Goal: Transaction & Acquisition: Book appointment/travel/reservation

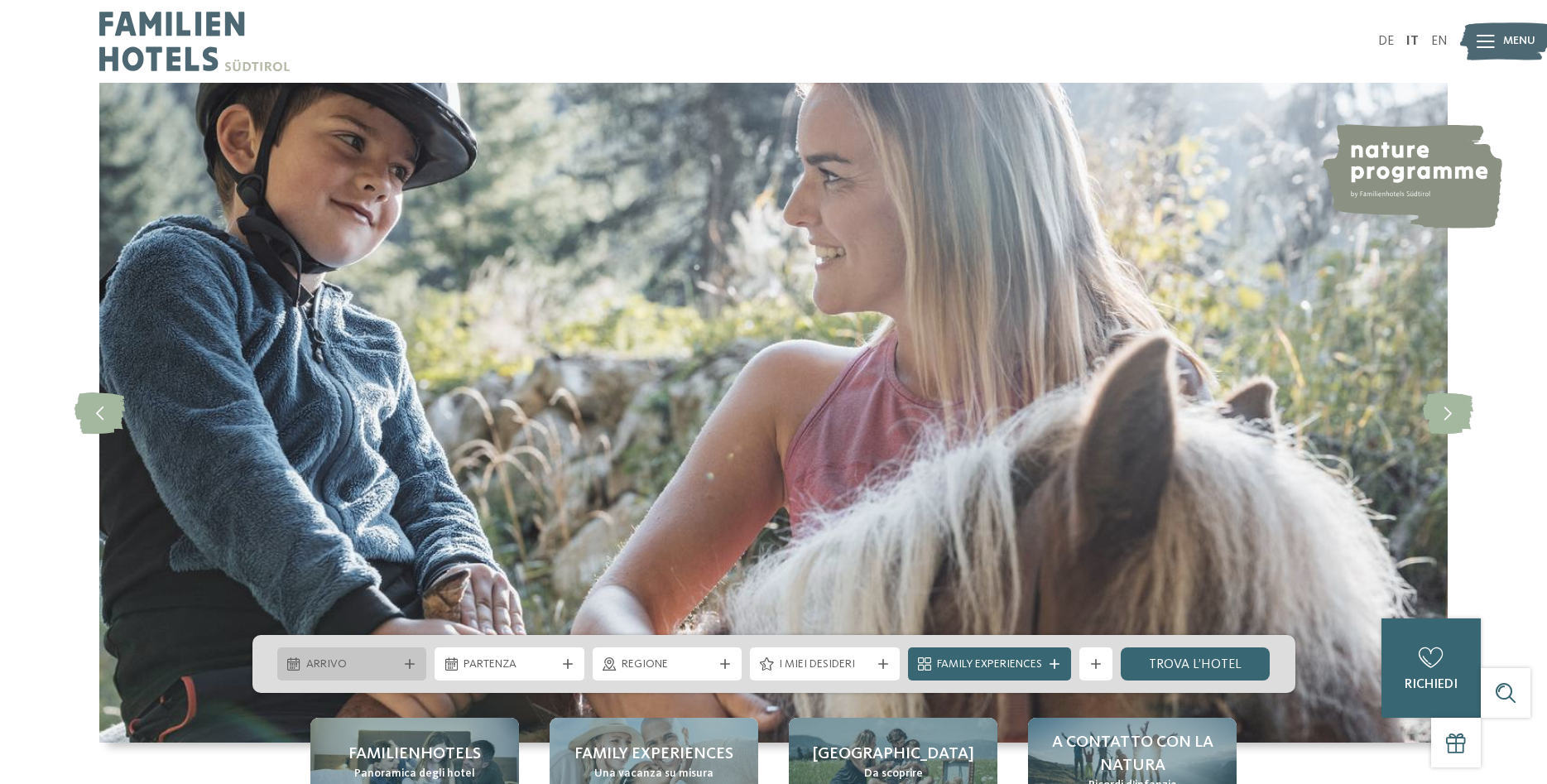
click at [363, 666] on span "Arrivo" at bounding box center [352, 664] width 92 height 17
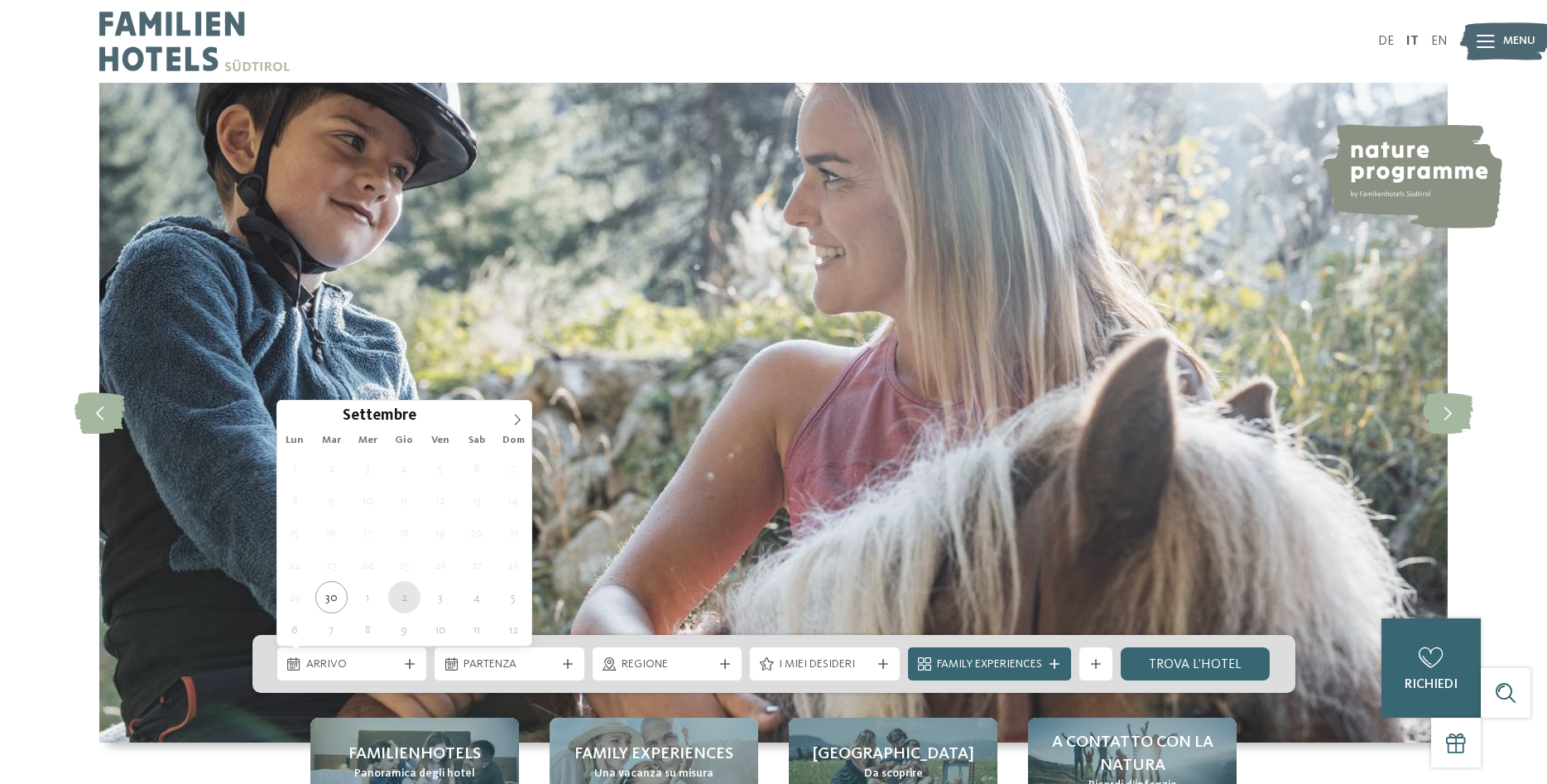
type div "02.10.2025"
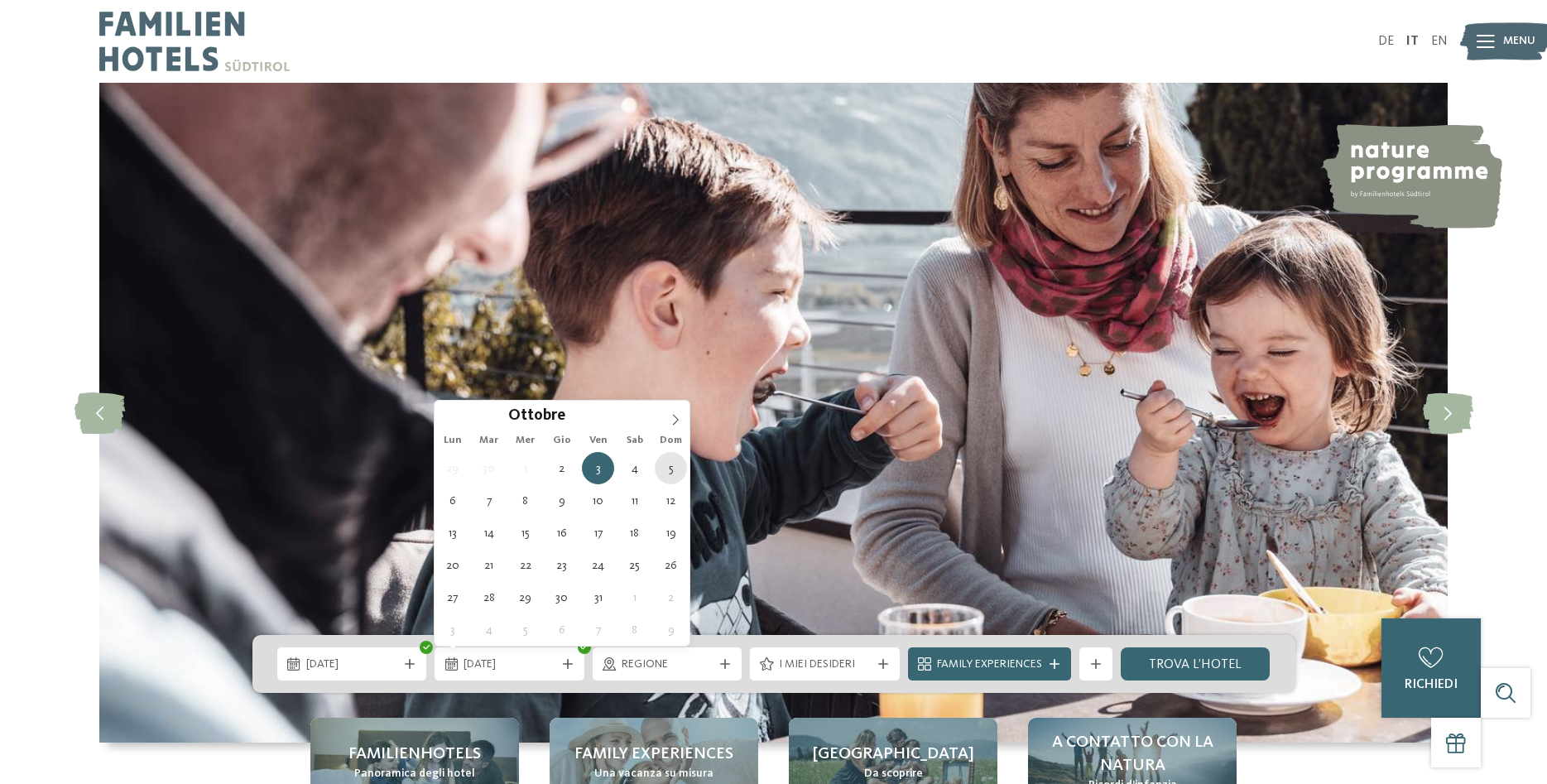
type div "05.10.2025"
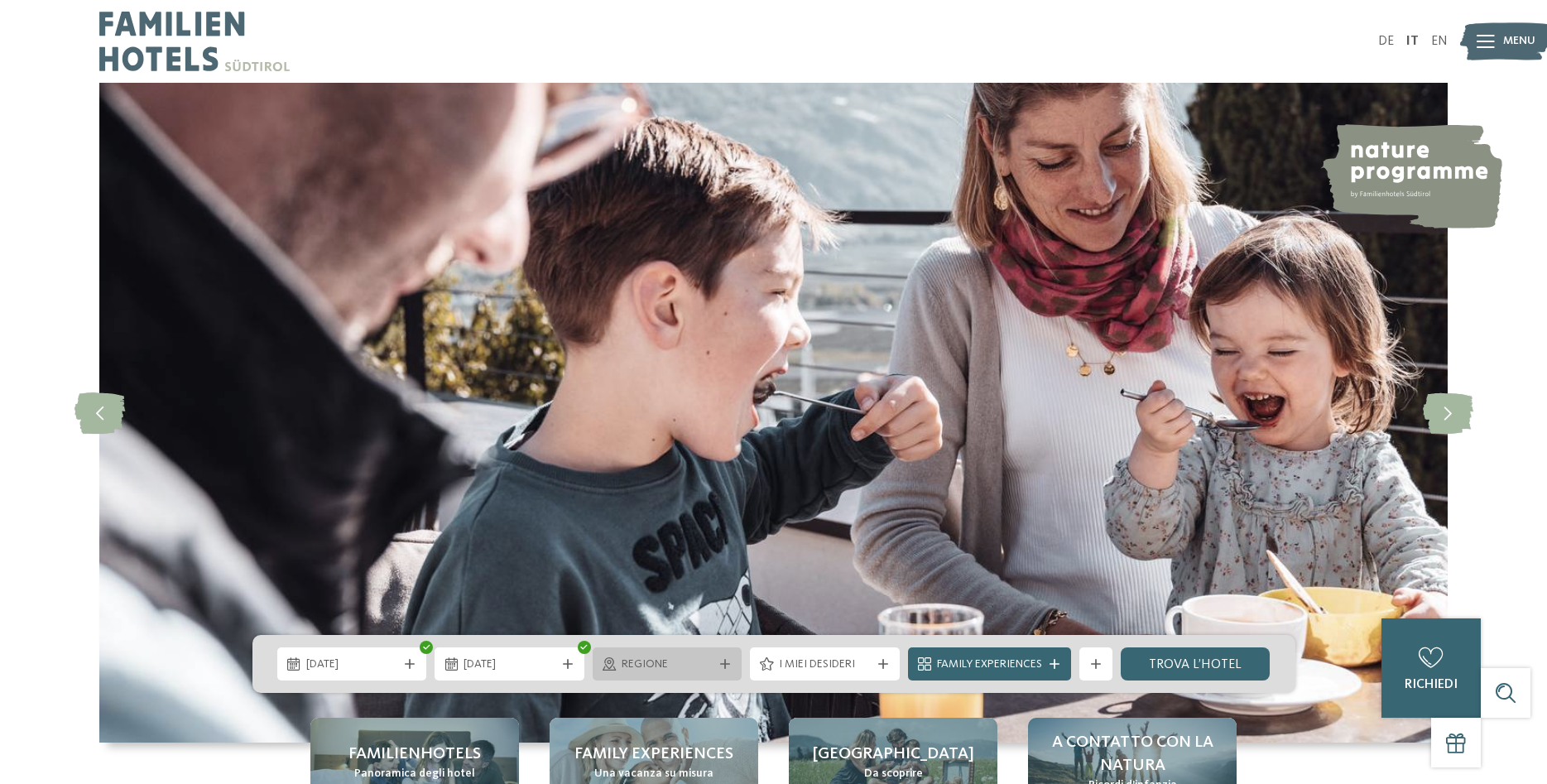
click at [636, 664] on span "Regione" at bounding box center [667, 664] width 92 height 17
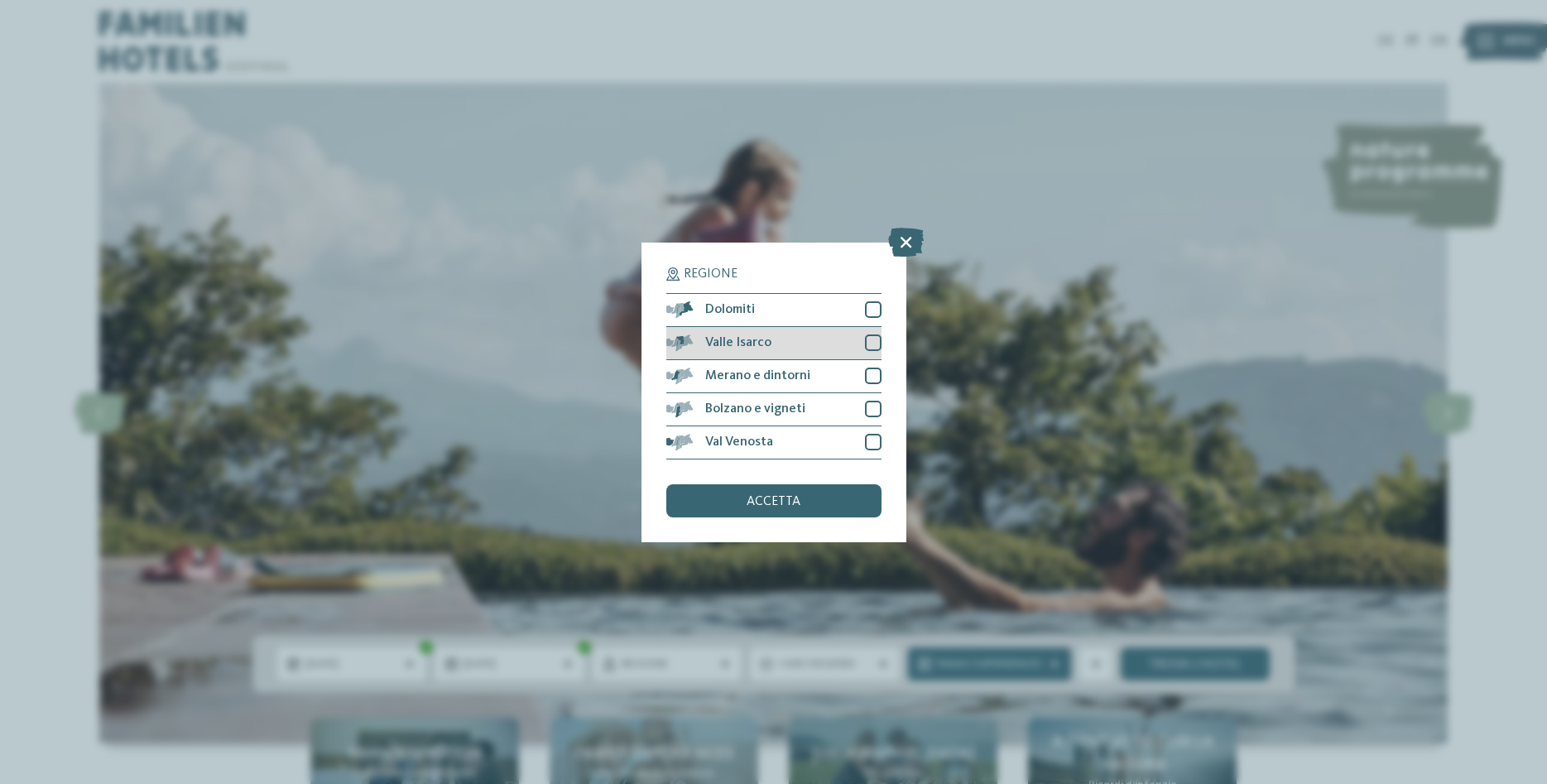
click at [811, 339] on div "Valle Isarco" at bounding box center [774, 344] width 215 height 33
click at [784, 495] on span "accetta" at bounding box center [773, 501] width 53 height 13
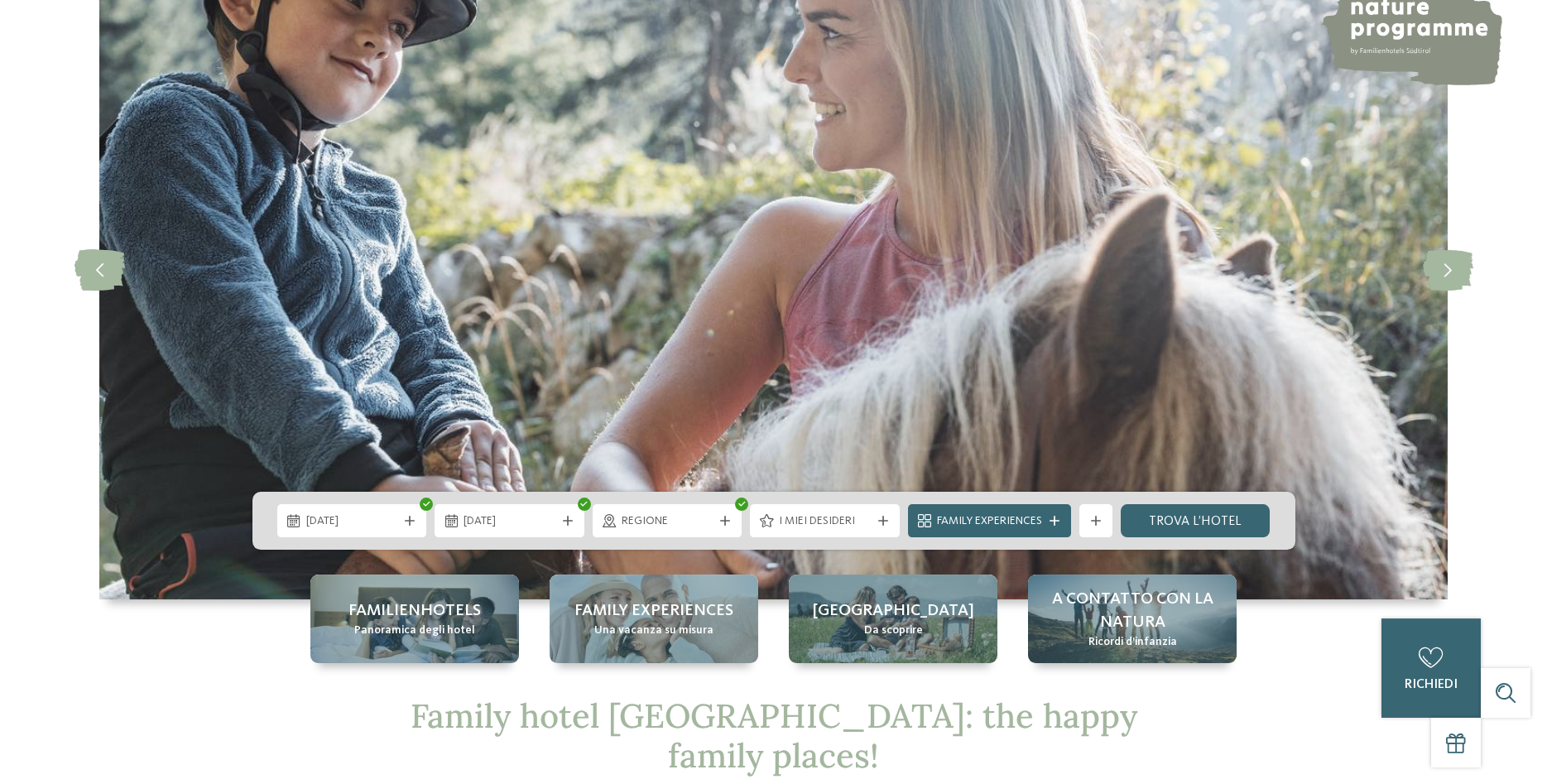
scroll to position [253, 0]
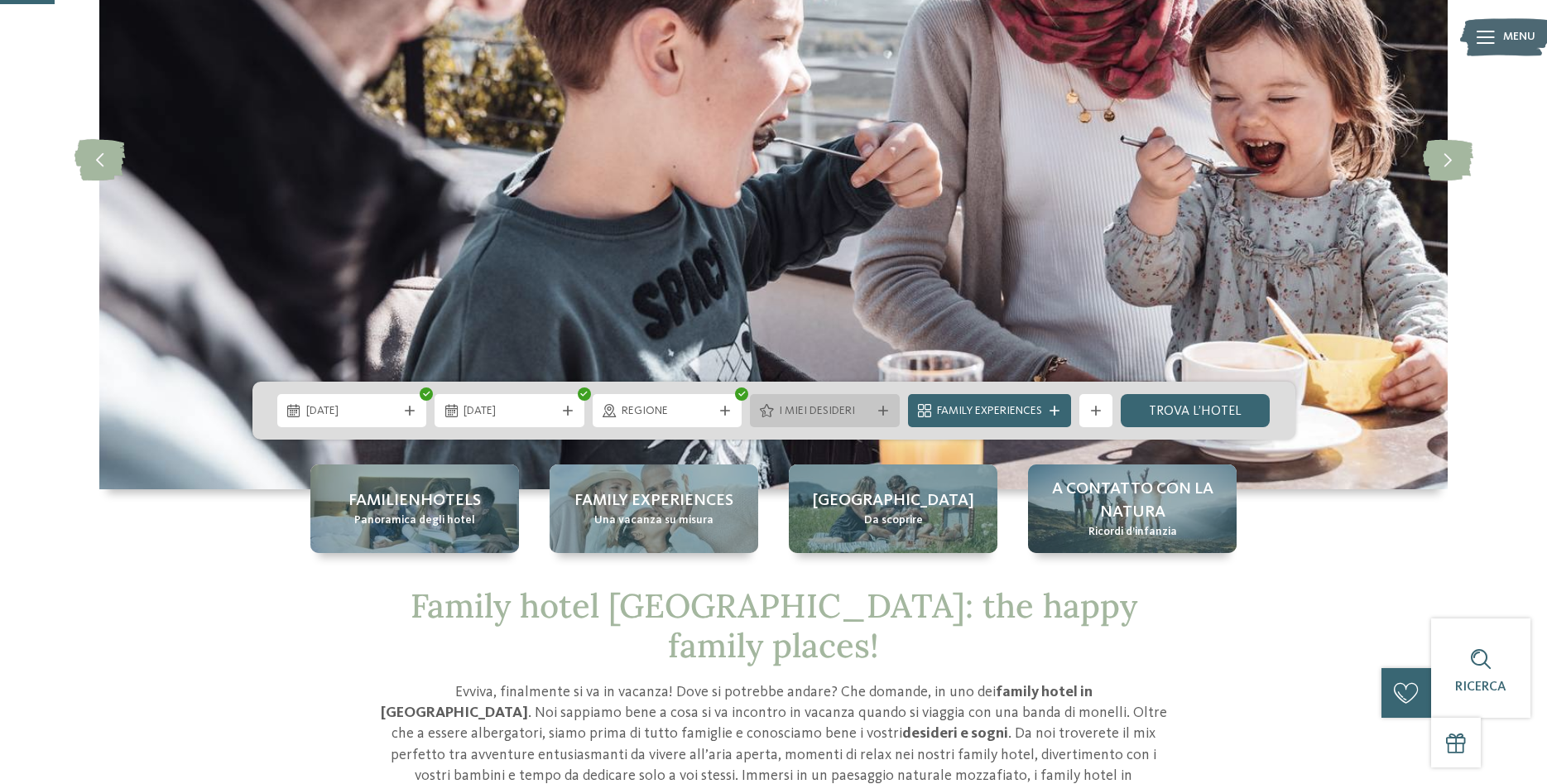
click at [795, 410] on span "I miei desideri" at bounding box center [824, 411] width 92 height 17
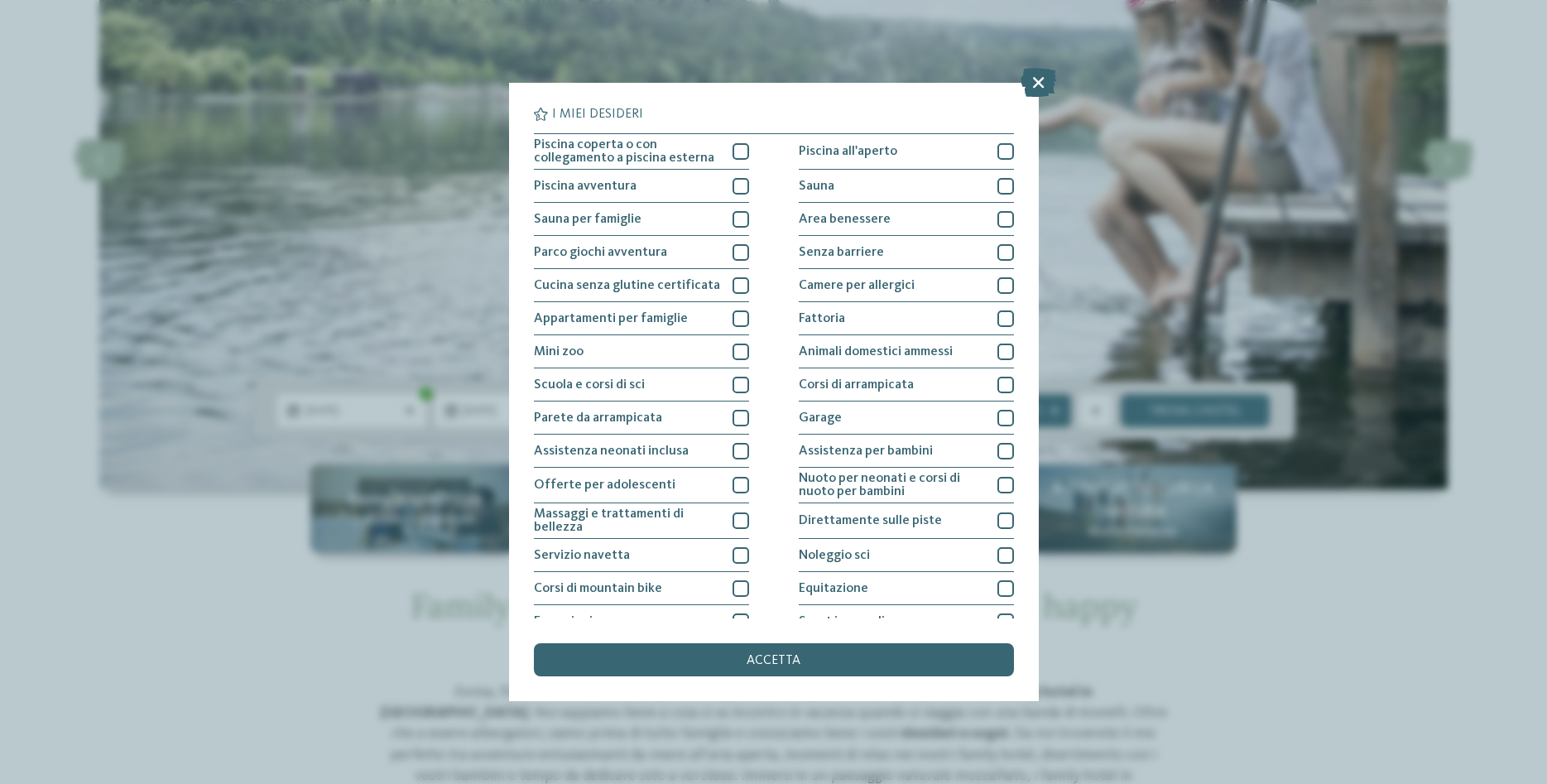
drag, startPoint x: 1043, startPoint y: 79, endPoint x: 1030, endPoint y: 111, distance: 34.5
click at [1043, 78] on icon at bounding box center [1038, 82] width 36 height 29
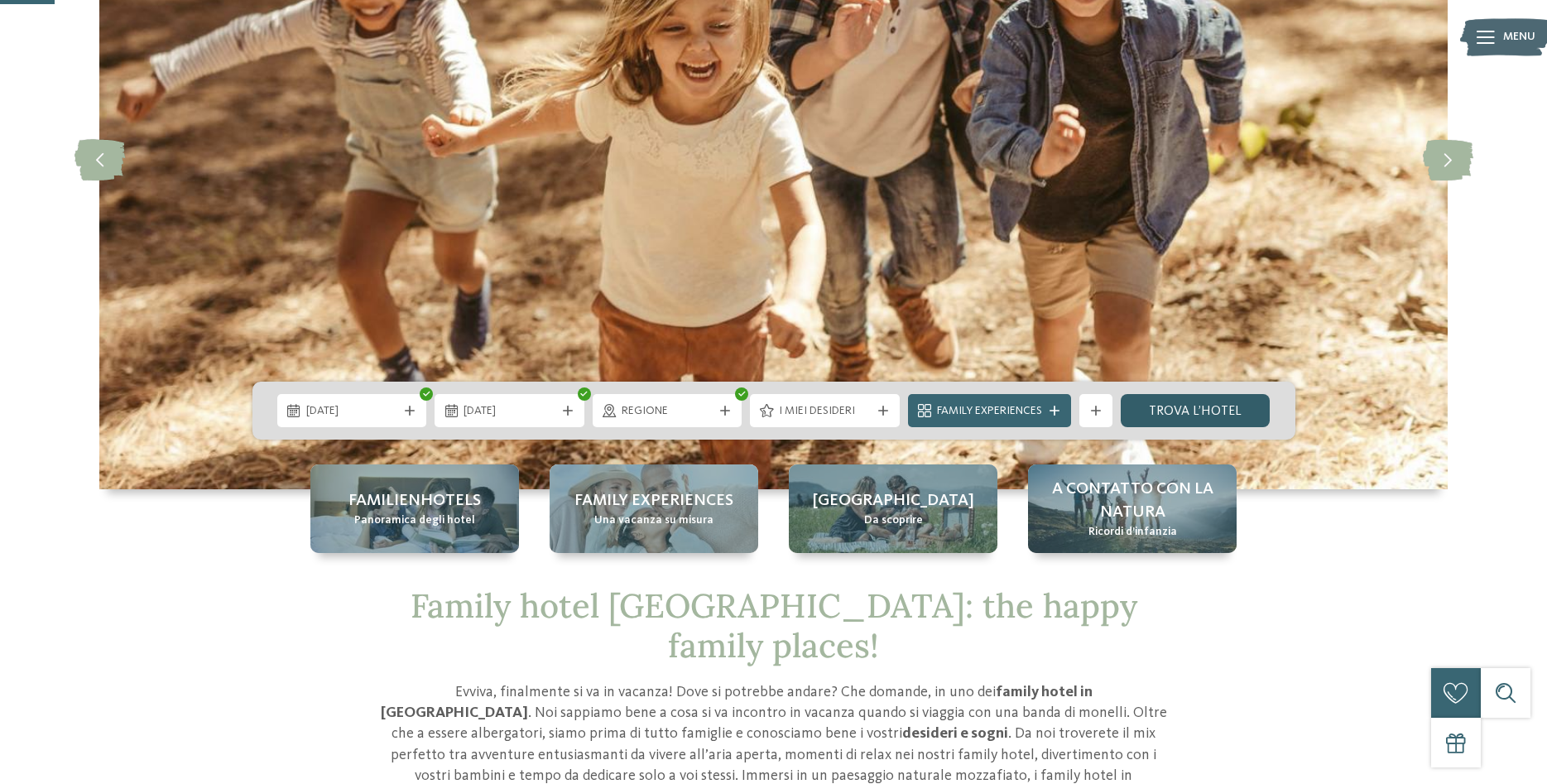
click at [1196, 413] on link "trova l’hotel" at bounding box center [1195, 410] width 150 height 33
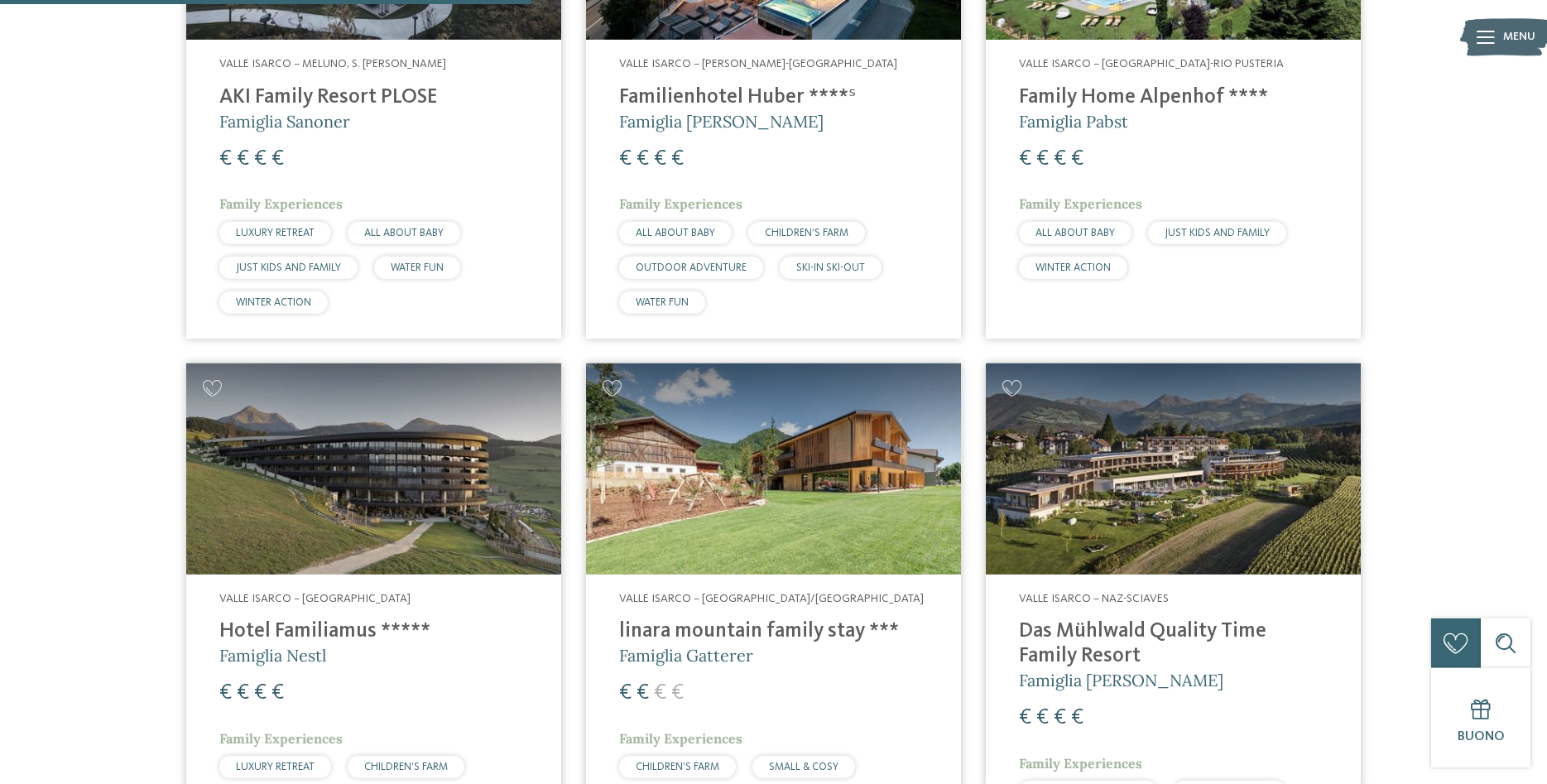
scroll to position [880, 0]
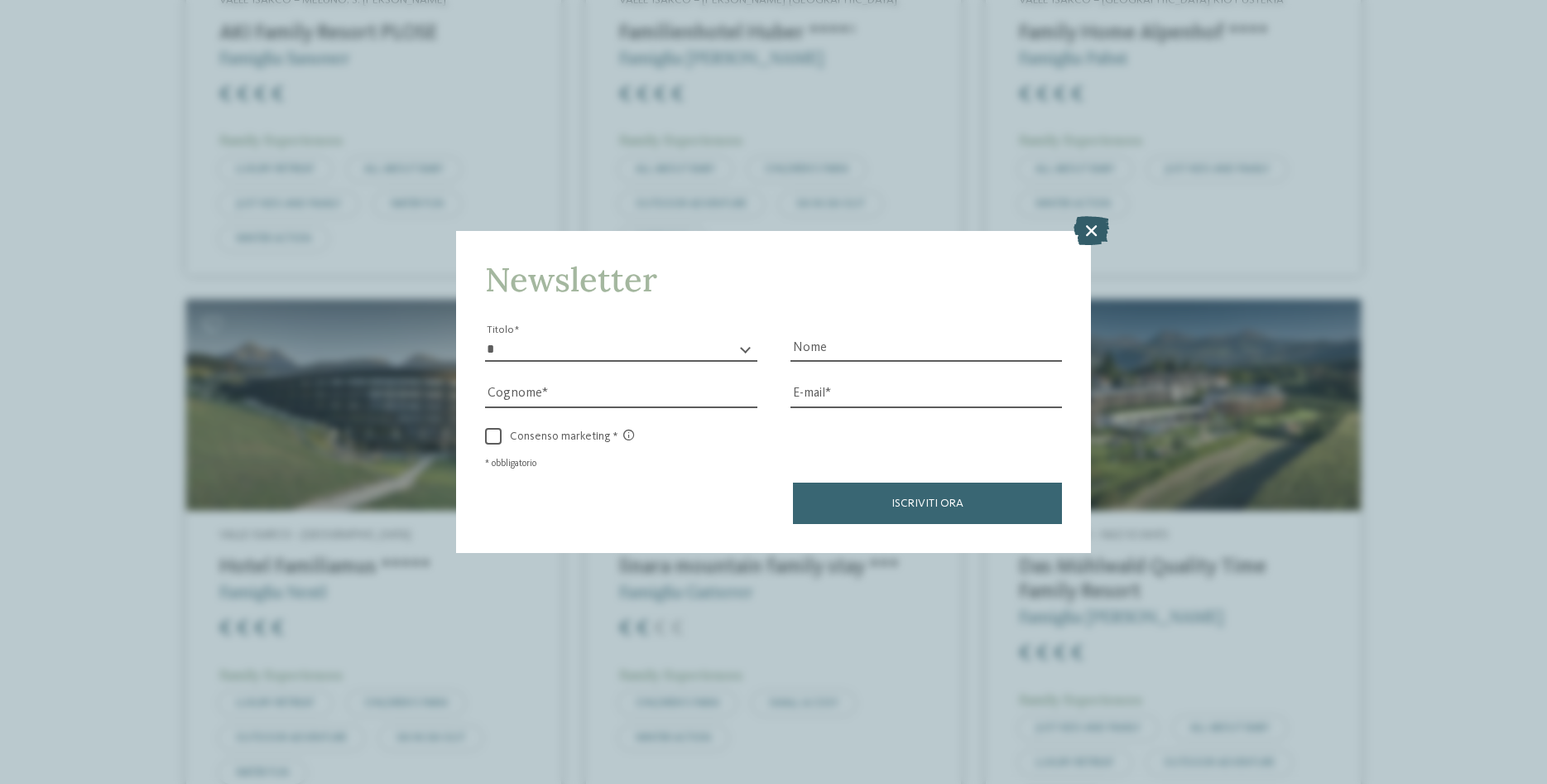
click at [1091, 227] on icon at bounding box center [1091, 230] width 36 height 29
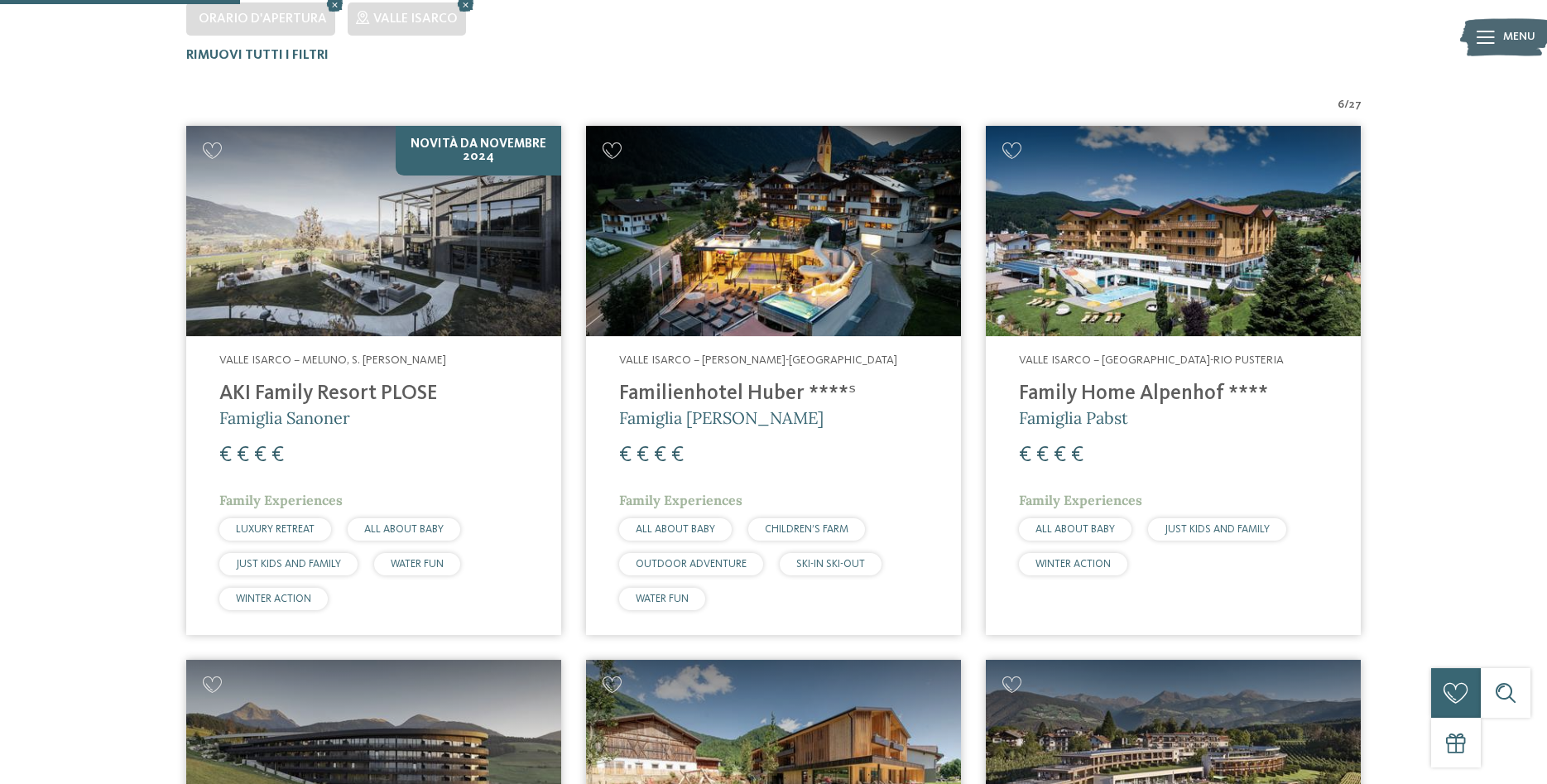
scroll to position [591, 0]
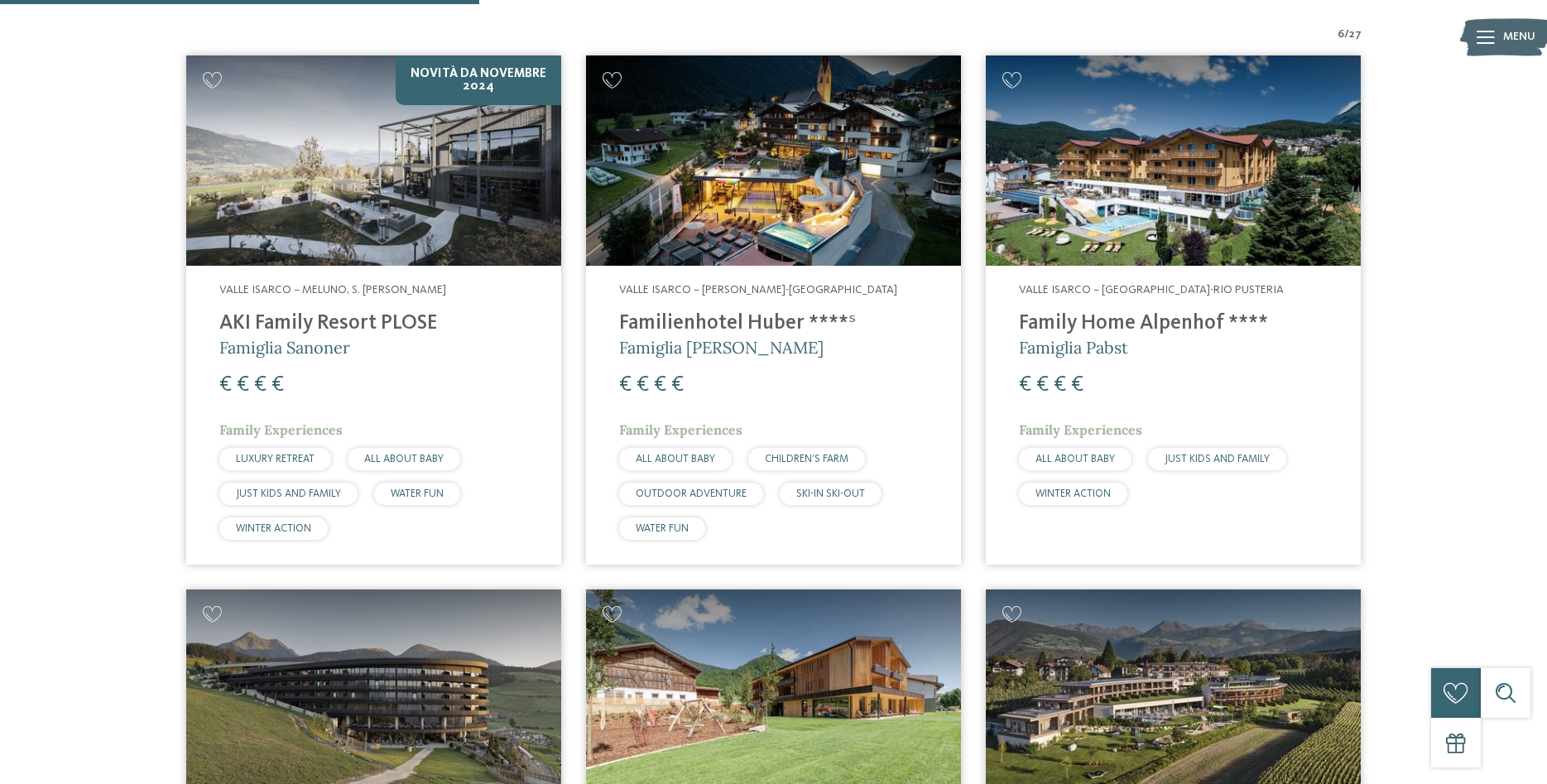
click at [745, 198] on img at bounding box center [774, 160] width 374 height 211
click at [435, 206] on img at bounding box center [374, 160] width 374 height 211
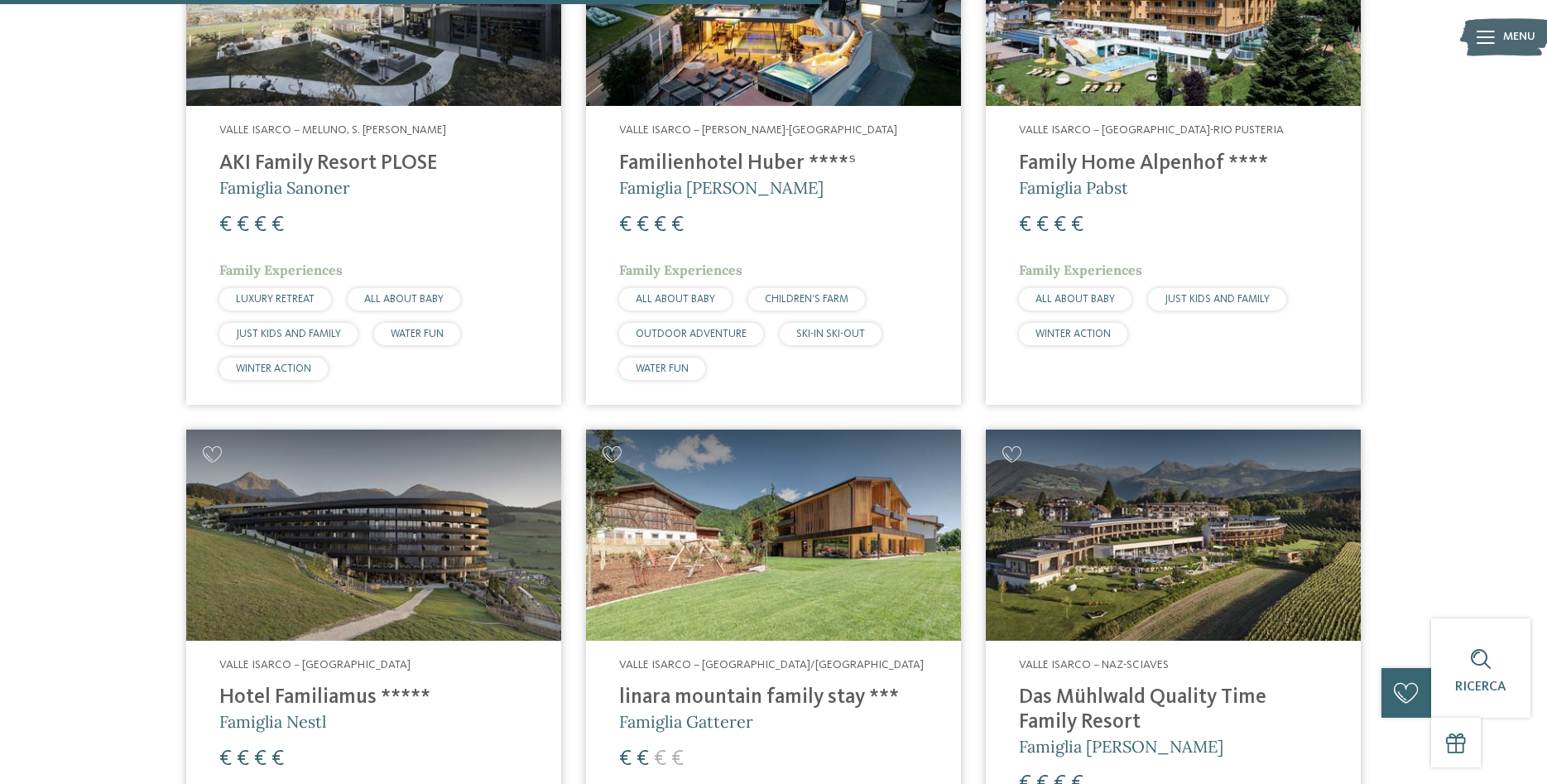
scroll to position [1013, 0]
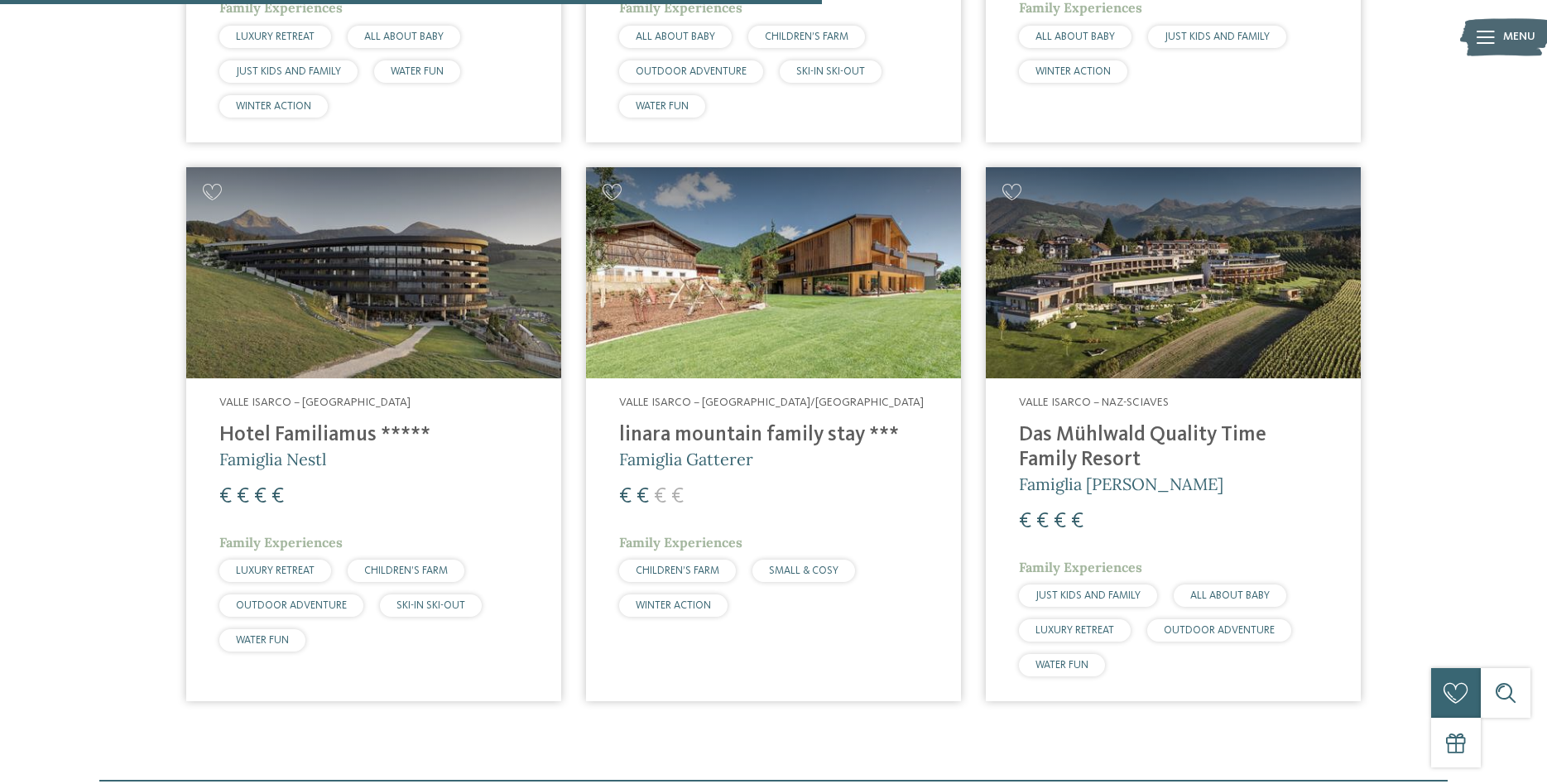
click at [1228, 404] on address "Valle Isarco – Naz-Sciaves" at bounding box center [1172, 402] width 309 height 17
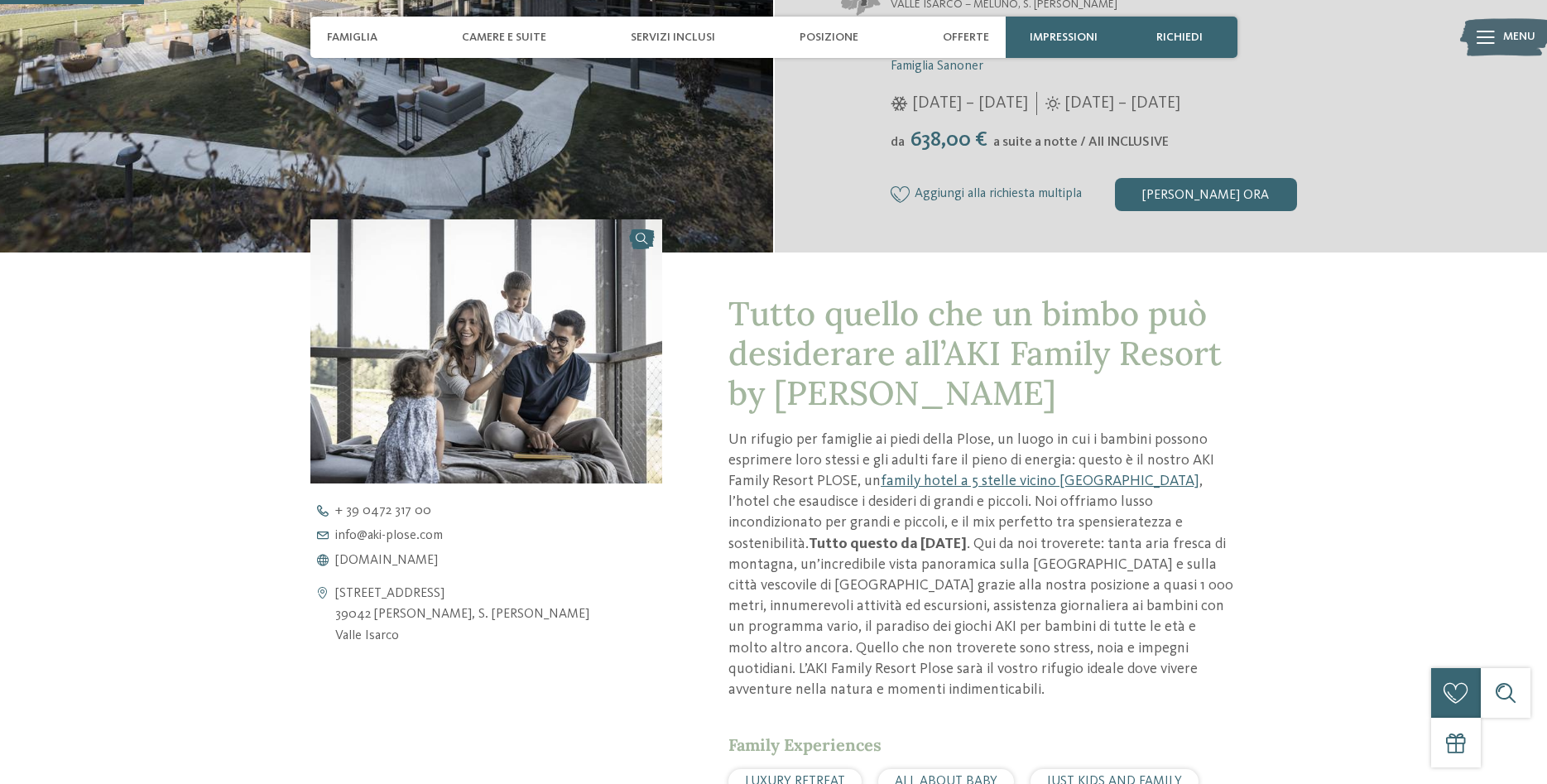
scroll to position [760, 0]
